Goal: Transaction & Acquisition: Download file/media

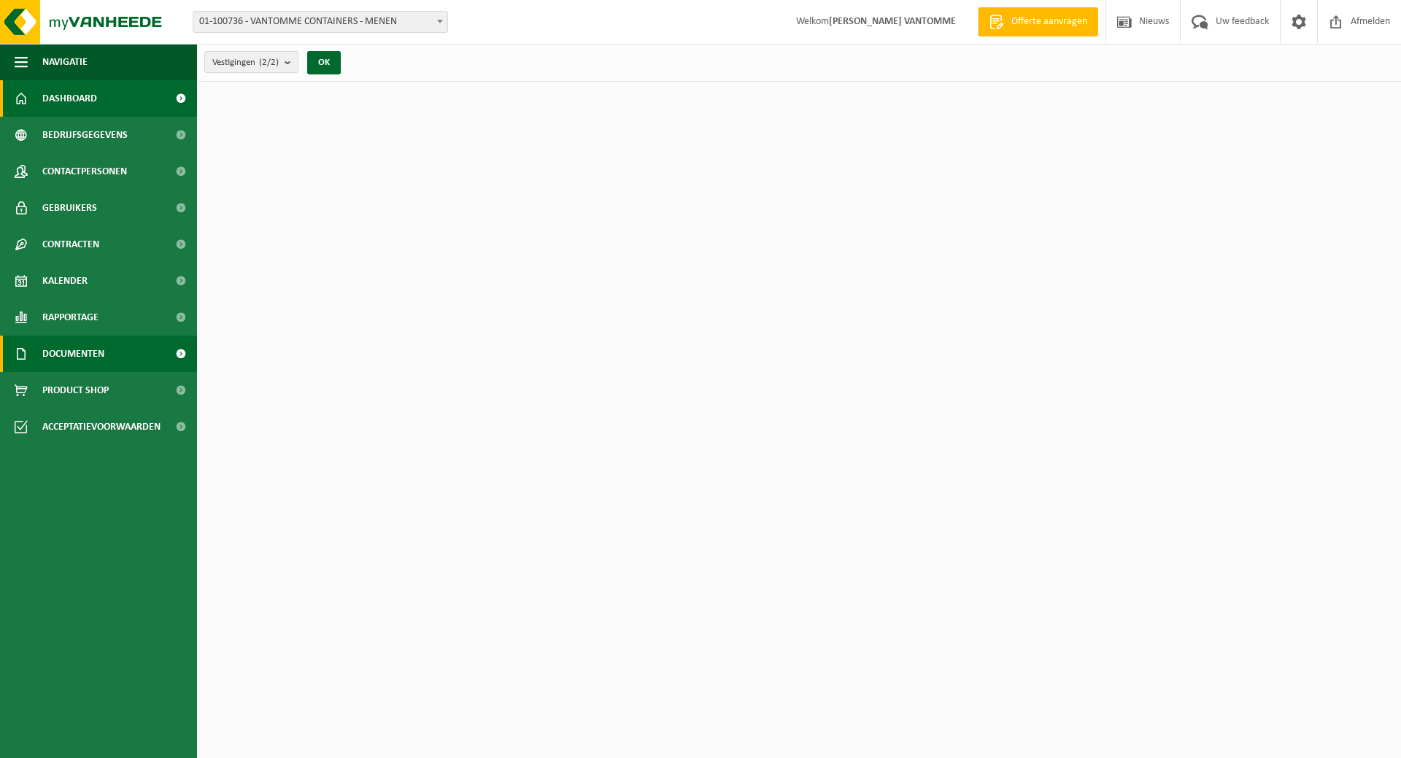
click at [69, 342] on span "Documenten" at bounding box center [73, 354] width 62 height 36
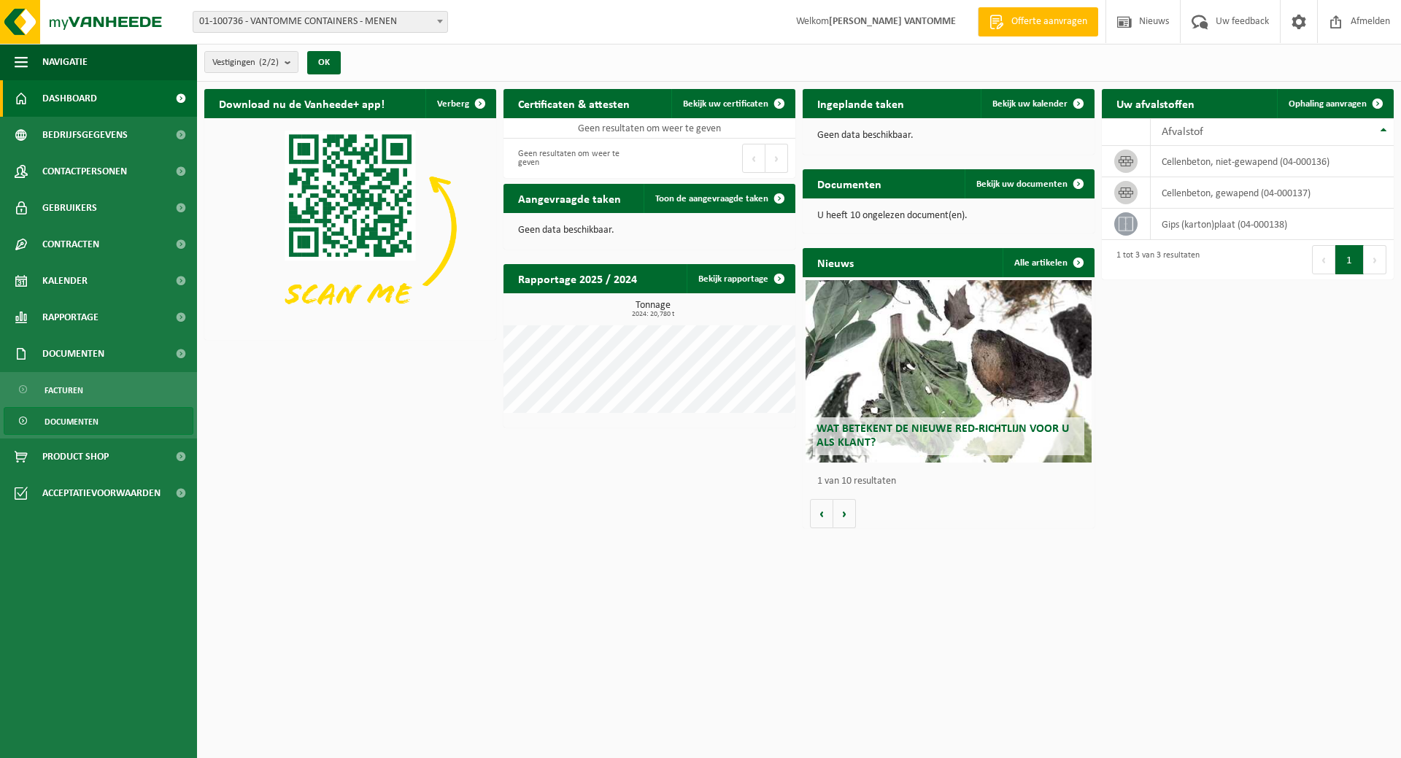
click at [117, 417] on link "Documenten" at bounding box center [99, 421] width 190 height 28
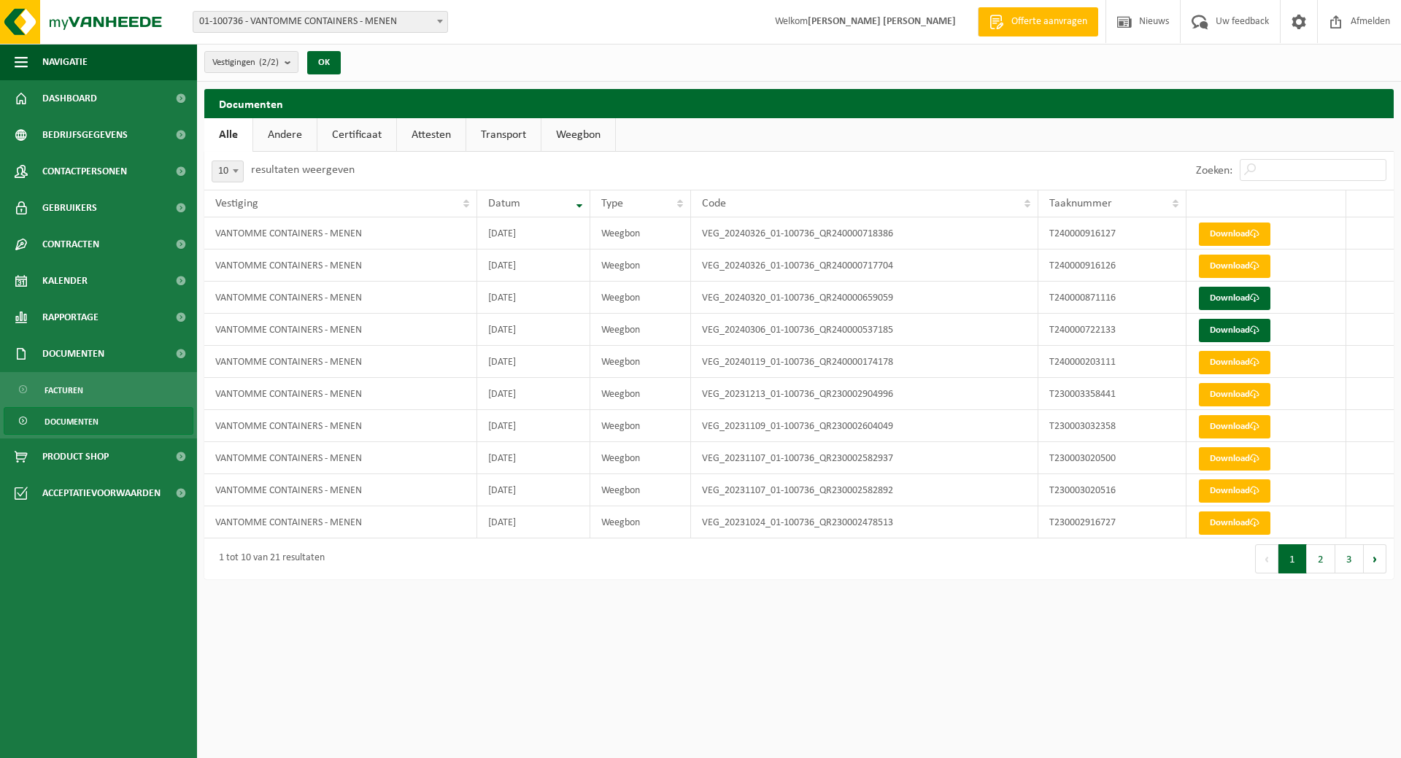
click at [399, 20] on span "01-100736 - VANTOMME CONTAINERS - MENEN" at bounding box center [320, 22] width 254 height 20
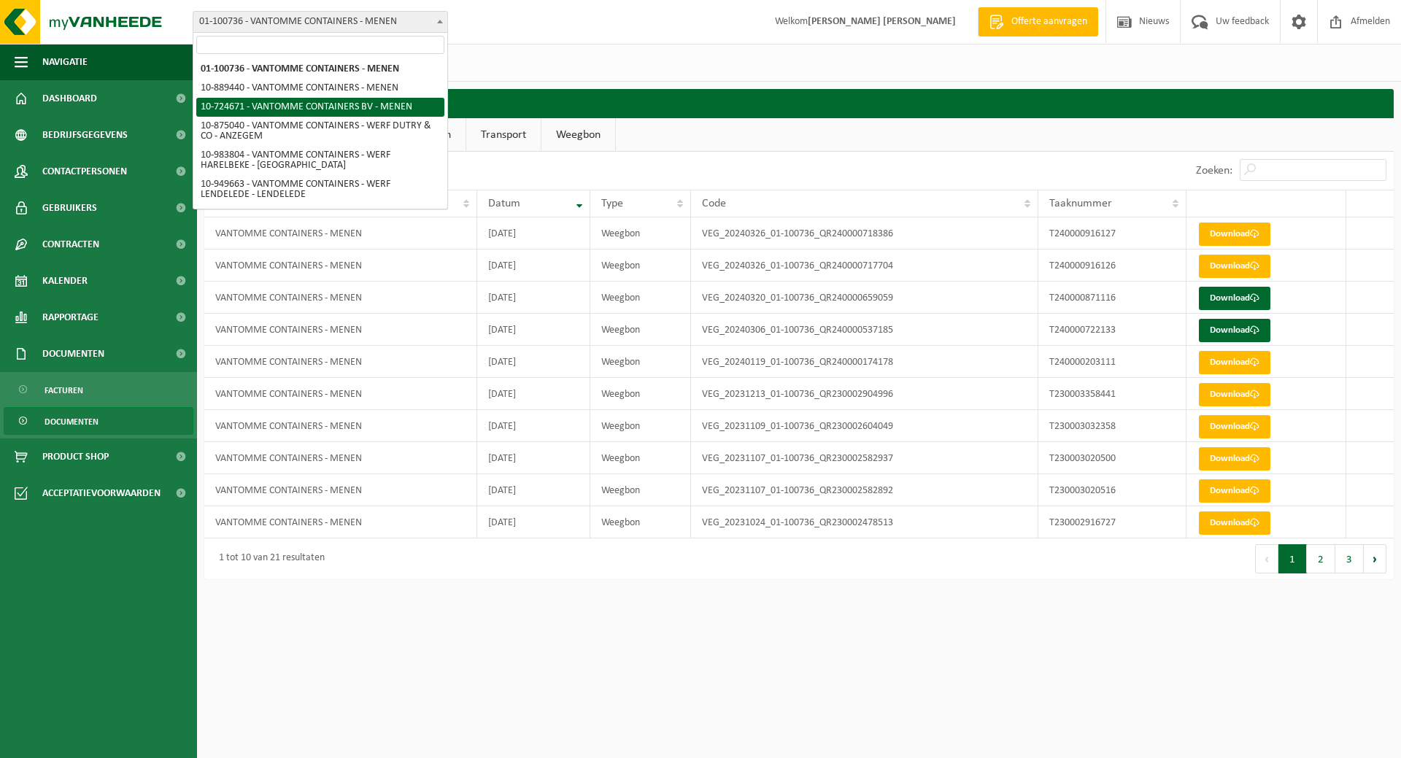
select select "33527"
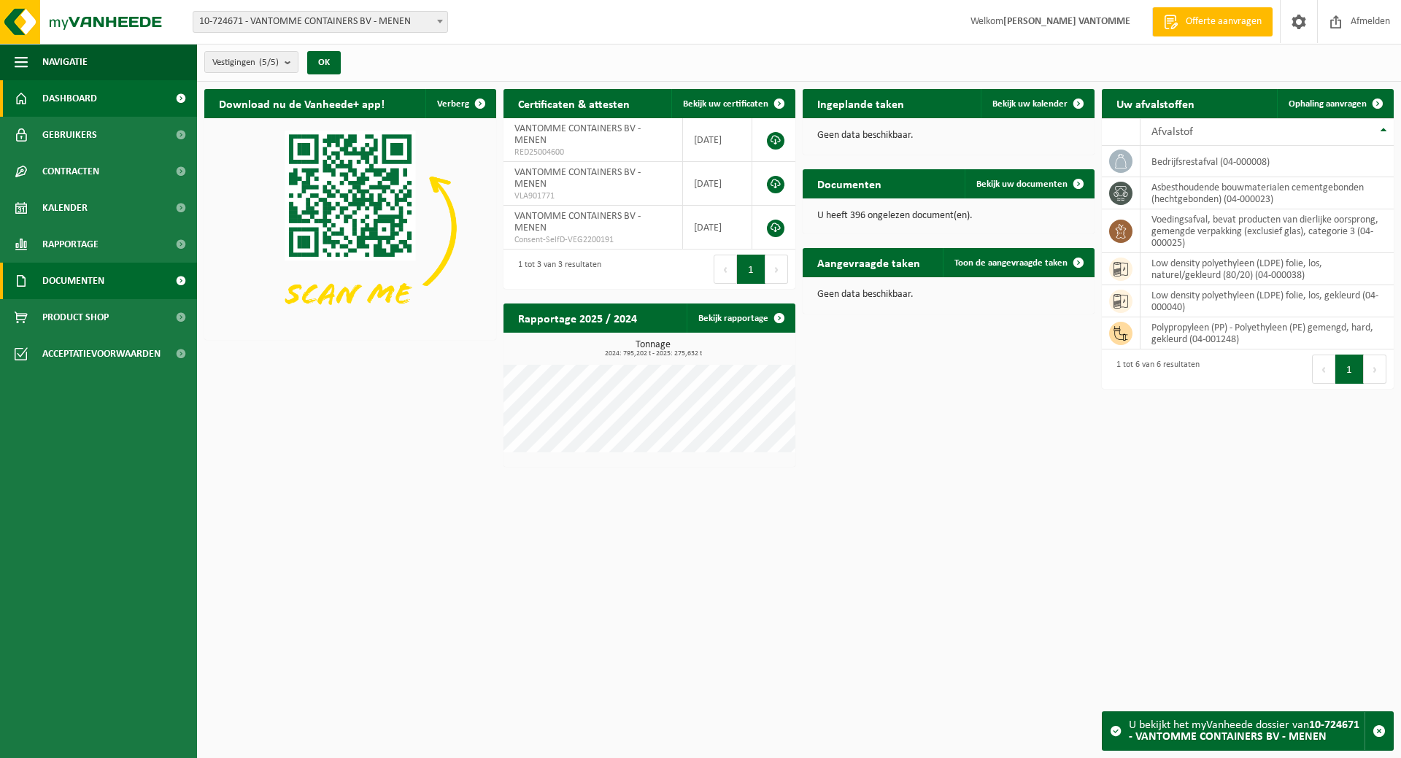
click at [90, 275] on span "Documenten" at bounding box center [73, 281] width 62 height 36
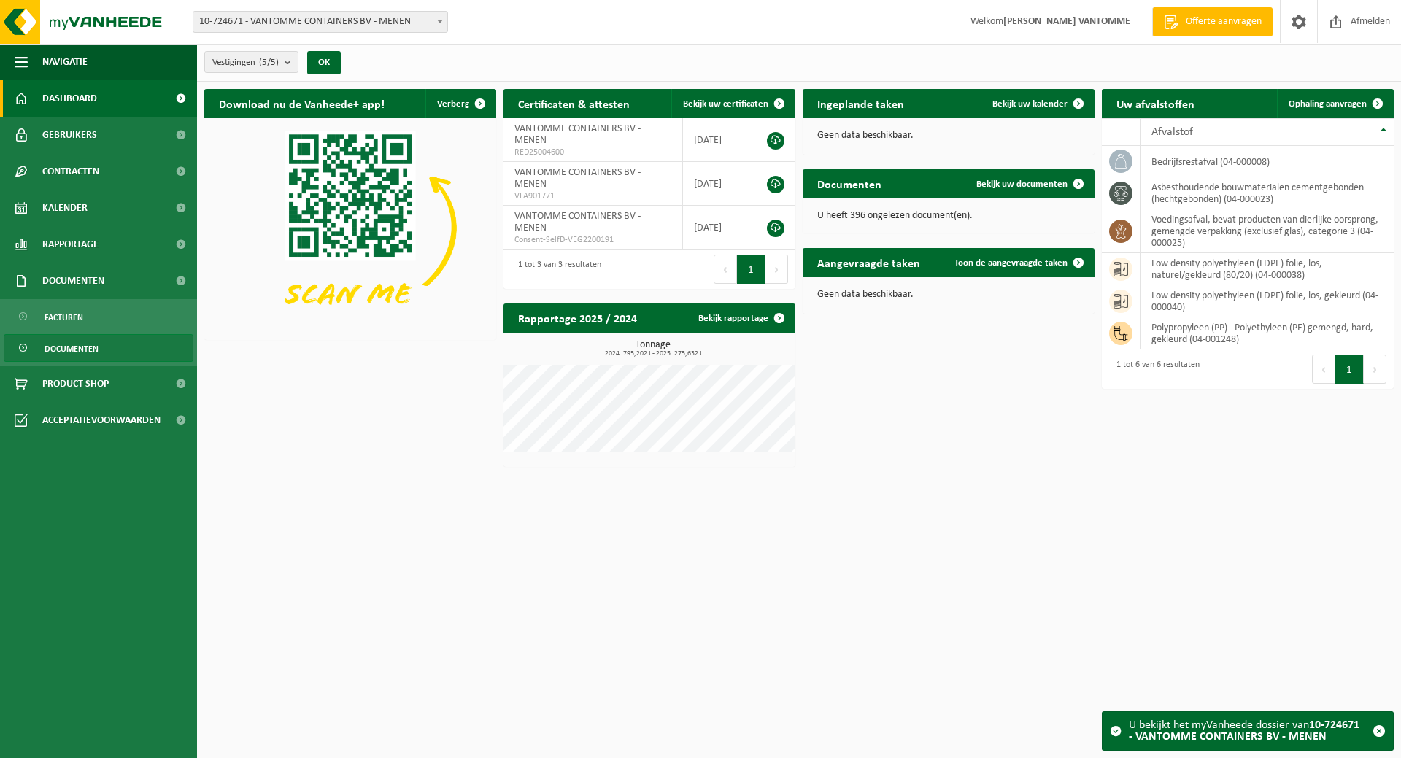
click at [79, 350] on span "Documenten" at bounding box center [72, 349] width 54 height 28
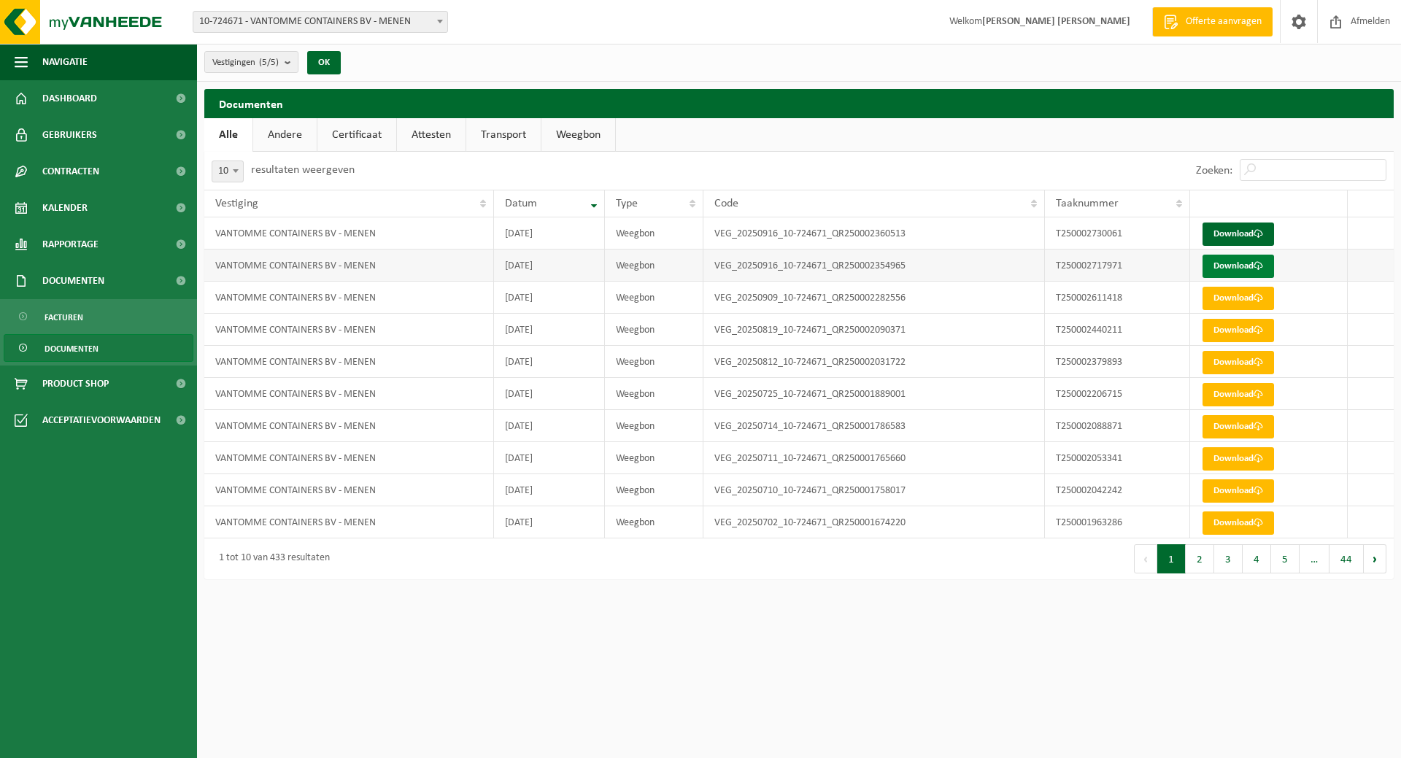
click at [1220, 262] on link "Download" at bounding box center [1238, 266] width 72 height 23
click at [1223, 234] on link "Download" at bounding box center [1238, 234] width 72 height 23
click at [749, 278] on td "VEG_20250916_10-724671_QR250002354965" at bounding box center [873, 266] width 341 height 32
click at [742, 264] on td "VEG_20250916_10-724671_QR250002354965" at bounding box center [873, 266] width 341 height 32
click at [549, 264] on td "[DATE]" at bounding box center [549, 266] width 111 height 32
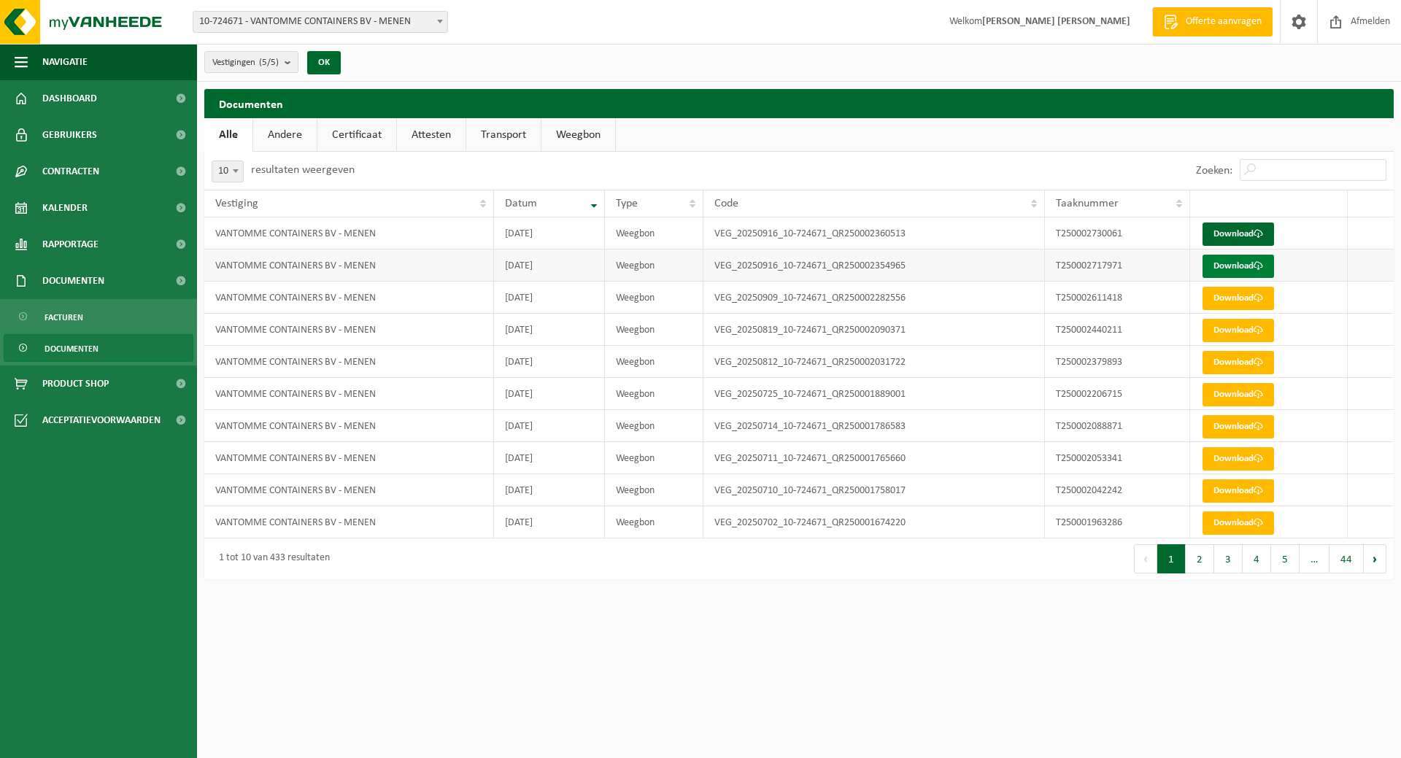
click at [1231, 263] on link "Download" at bounding box center [1238, 266] width 72 height 23
